Goal: Transaction & Acquisition: Purchase product/service

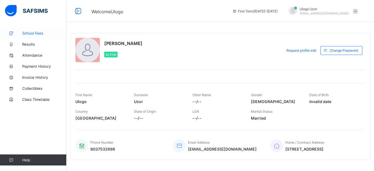
click at [43, 32] on span "School Fees" at bounding box center [44, 33] width 44 height 4
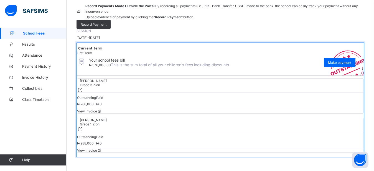
scroll to position [70, 0]
click at [102, 114] on span "View invoice" at bounding box center [89, 111] width 25 height 4
click at [227, 144] on div "[PERSON_NAME] NDUDI Grade 1 Zion Outstanding ₦ 288,000 Paid ₦ 0 View invoice" at bounding box center [220, 135] width 287 height 35
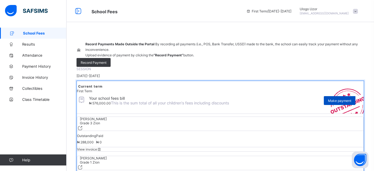
click at [349, 103] on span "Make payment" at bounding box center [339, 101] width 23 height 4
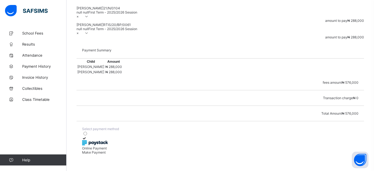
scroll to position [111, 0]
click at [87, 137] on icon at bounding box center [84, 139] width 5 height 4
click at [106, 155] on span "Make Payment" at bounding box center [94, 153] width 24 height 4
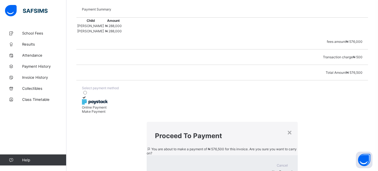
click at [272, 170] on span "Yes, Proceed" at bounding box center [282, 172] width 20 height 4
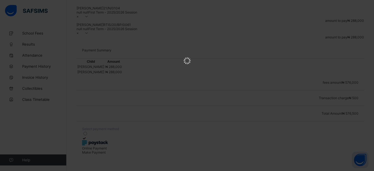
scroll to position [0, 0]
click at [242, 121] on html at bounding box center [187, 61] width 374 height 123
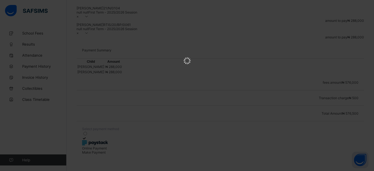
click at [205, 123] on html at bounding box center [187, 61] width 374 height 123
click at [197, 123] on html at bounding box center [187, 61] width 374 height 123
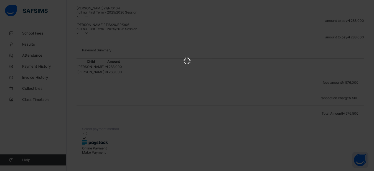
click at [197, 123] on html at bounding box center [187, 61] width 374 height 123
drag, startPoint x: 197, startPoint y: 141, endPoint x: 286, endPoint y: 40, distance: 135.2
click at [286, 40] on html at bounding box center [187, 61] width 374 height 123
click at [268, 6] on html at bounding box center [187, 61] width 374 height 123
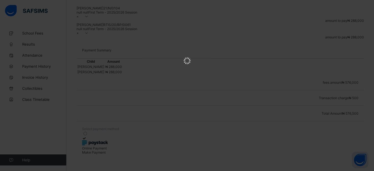
drag, startPoint x: 234, startPoint y: 17, endPoint x: 260, endPoint y: 129, distance: 115.3
click at [260, 123] on html at bounding box center [187, 61] width 374 height 123
click at [252, 98] on html at bounding box center [187, 61] width 374 height 123
